Goal: Complete application form

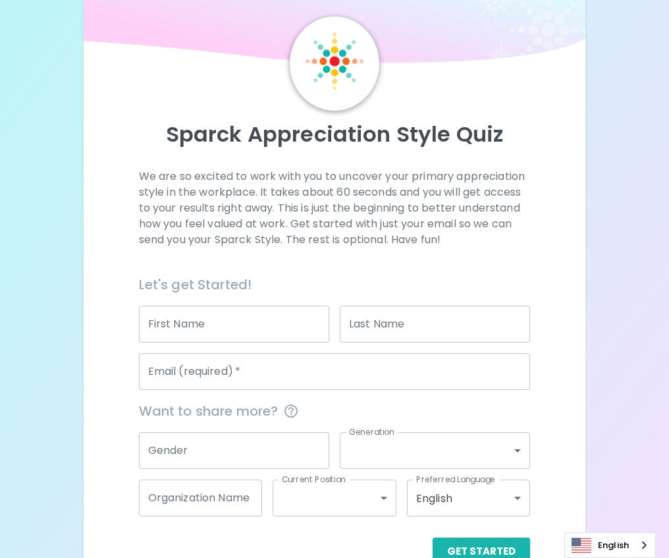
scroll to position [70, 0]
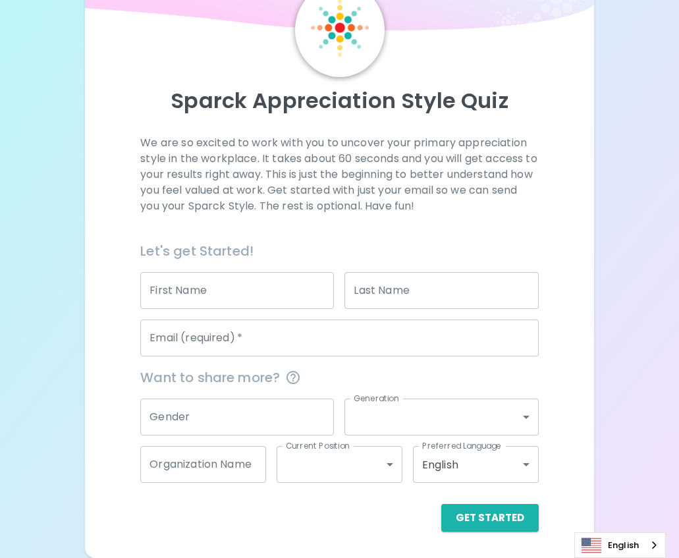
click at [454, 423] on body "Sparck Appreciation Style Quiz We are so excited to work with you to uncover yo…" at bounding box center [339, 244] width 679 height 628
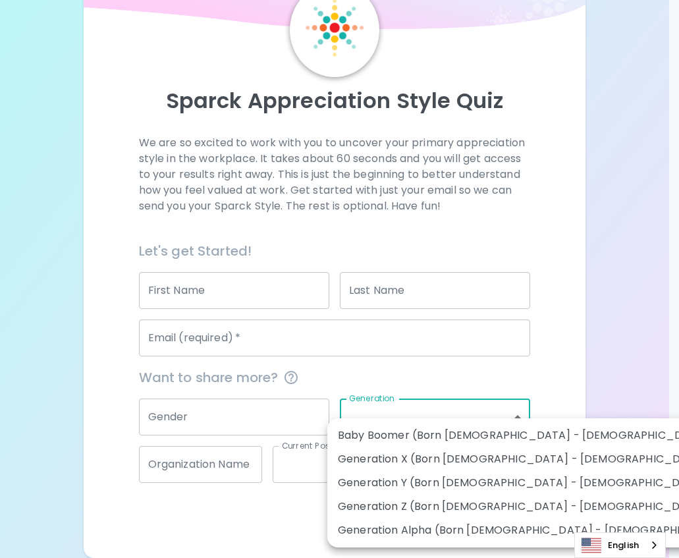
click at [504, 378] on div at bounding box center [339, 279] width 679 height 558
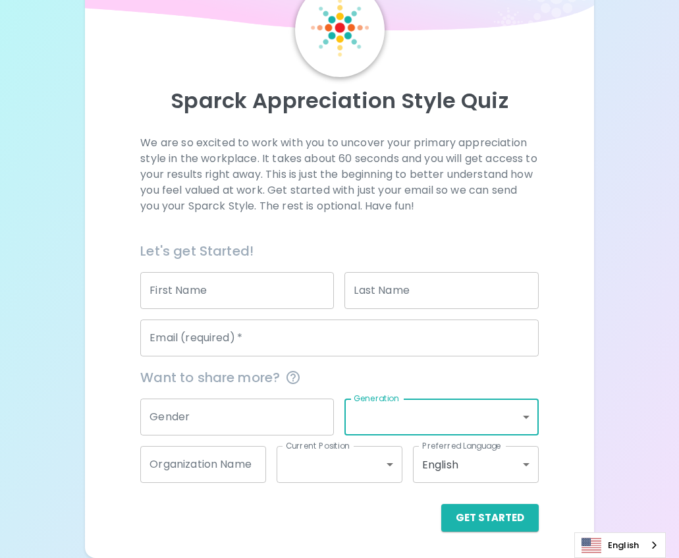
click at [522, 421] on body "Sparck Appreciation Style Quiz We are so excited to work with you to uncover yo…" at bounding box center [339, 244] width 679 height 628
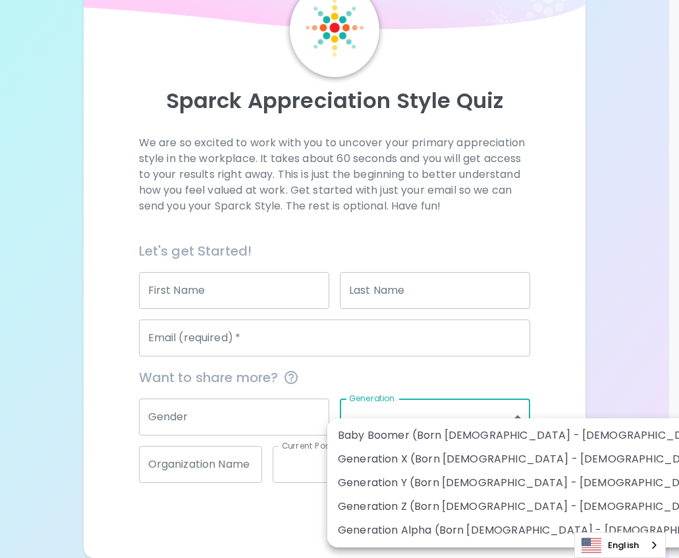
click at [558, 371] on div at bounding box center [339, 279] width 679 height 558
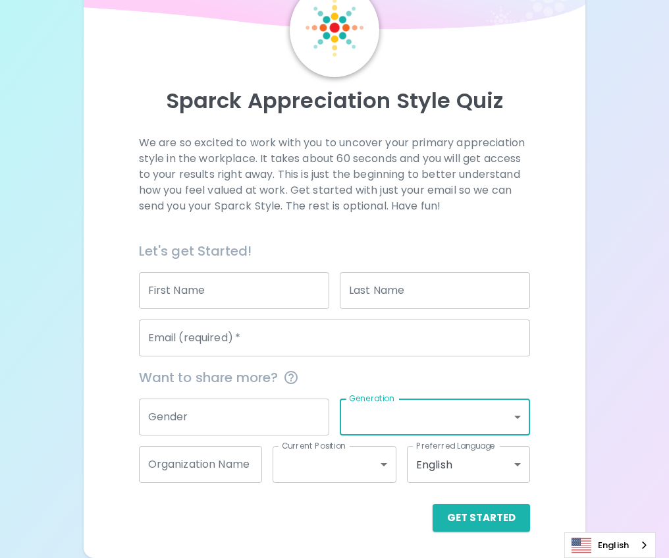
click at [180, 286] on input "First Name" at bounding box center [234, 290] width 190 height 37
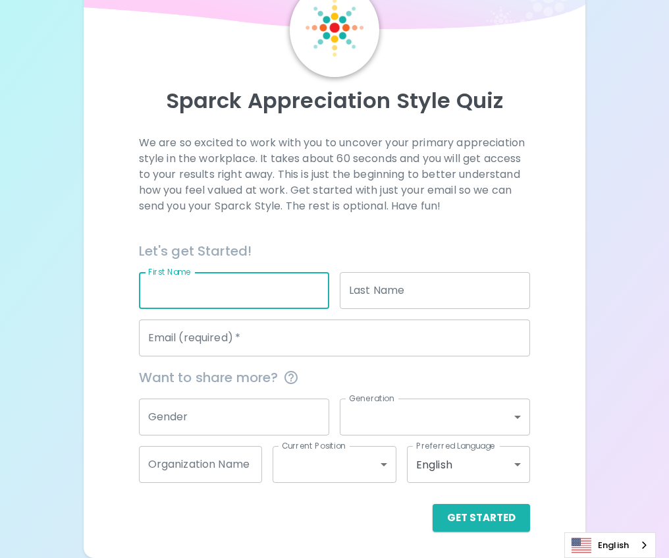
type input "[PERSON_NAME]"
type input "[EMAIL_ADDRESS][DOMAIN_NAME]"
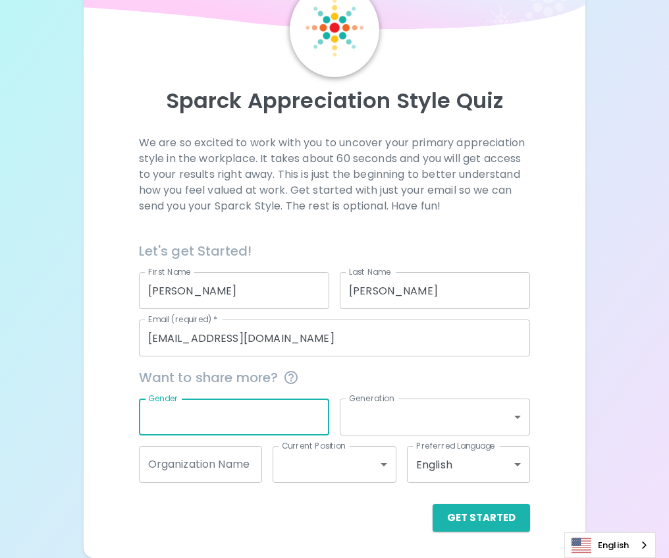
click at [203, 413] on input "Gender" at bounding box center [234, 416] width 190 height 37
type input "[DEMOGRAPHIC_DATA]"
click at [467, 421] on body "Sparck Appreciation Style Quiz We are so excited to work with you to uncover yo…" at bounding box center [334, 244] width 669 height 628
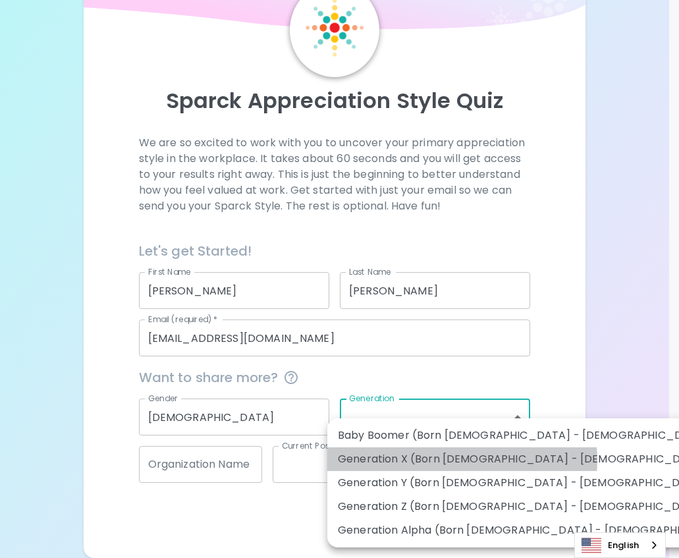
click at [462, 460] on li "Generation X (Born [DEMOGRAPHIC_DATA] - [DEMOGRAPHIC_DATA])" at bounding box center [536, 459] width 419 height 24
type input "generation_x"
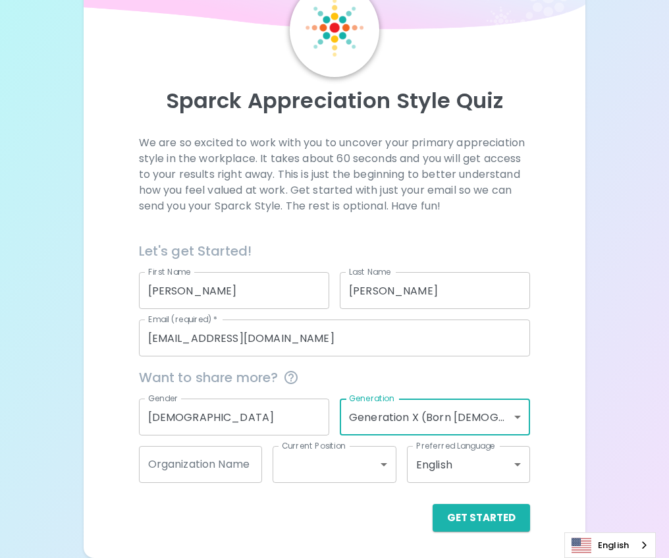
click at [386, 456] on body "Sparck Appreciation Style Quiz We are so excited to work with you to uncover yo…" at bounding box center [334, 244] width 669 height 628
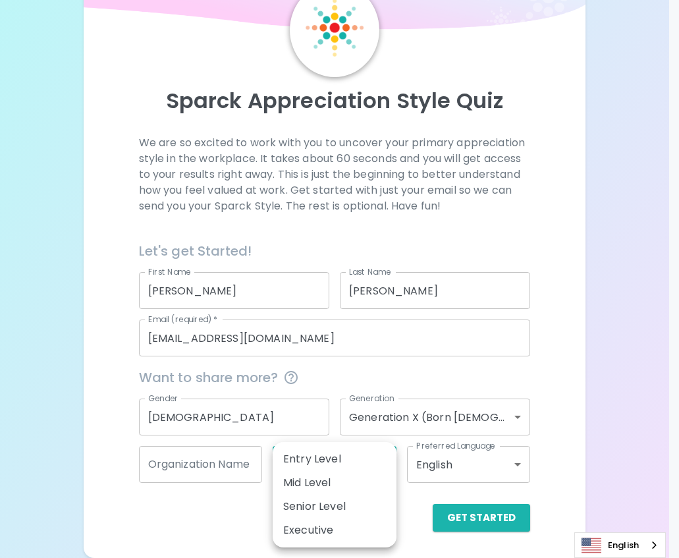
click at [204, 520] on div at bounding box center [339, 279] width 679 height 558
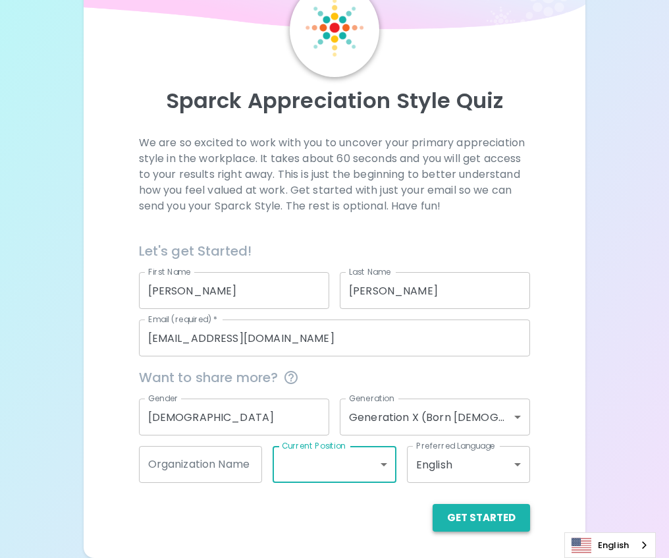
click at [507, 522] on button "Get Started" at bounding box center [481, 518] width 97 height 28
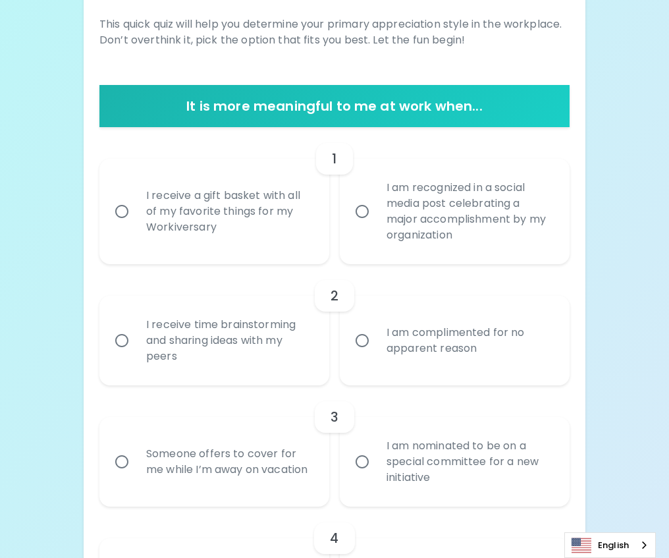
scroll to position [0, 0]
